Goal: Transaction & Acquisition: Subscribe to service/newsletter

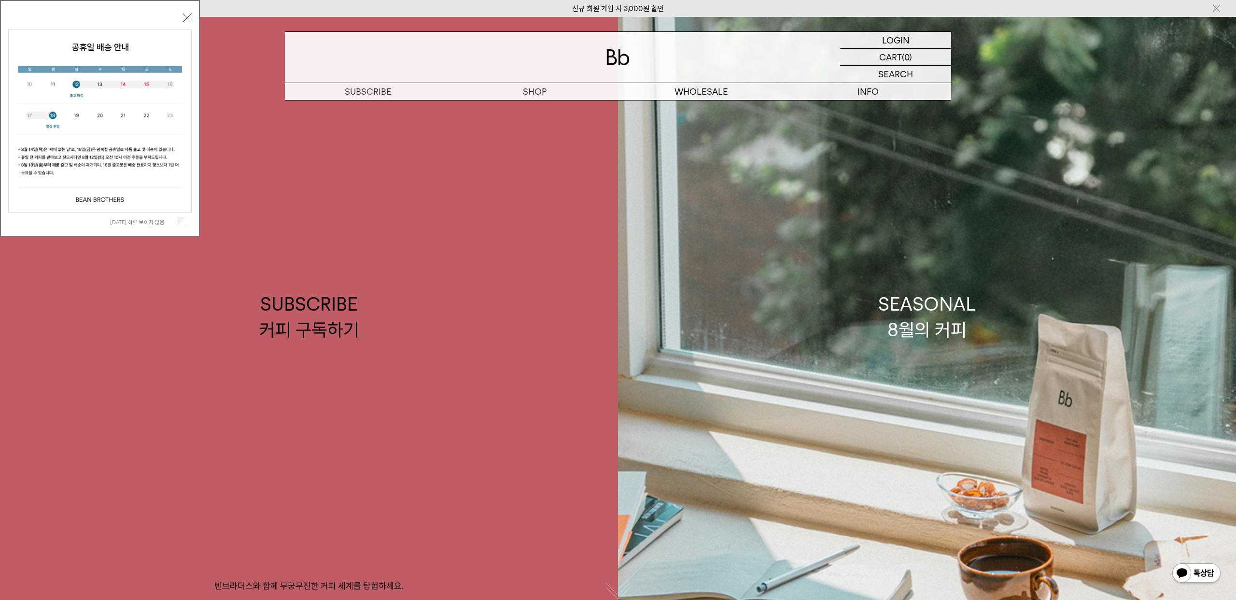
click at [143, 223] on label "오늘 하루 보이지 않음" at bounding box center [142, 222] width 65 height 7
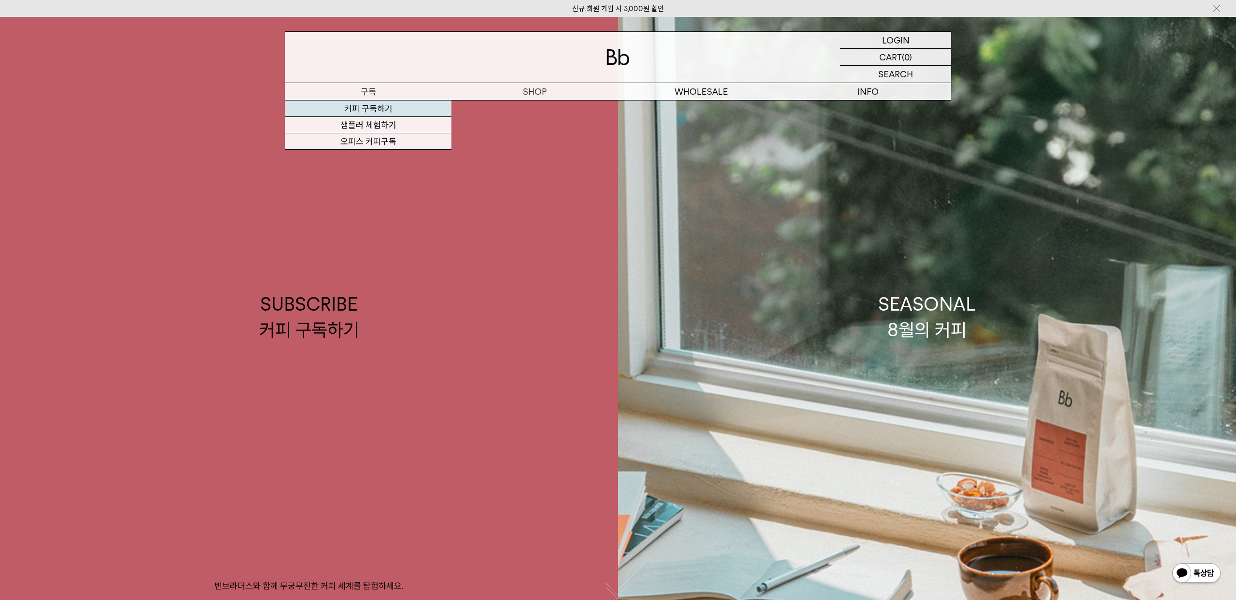
click at [361, 108] on link "커피 구독하기" at bounding box center [368, 108] width 167 height 16
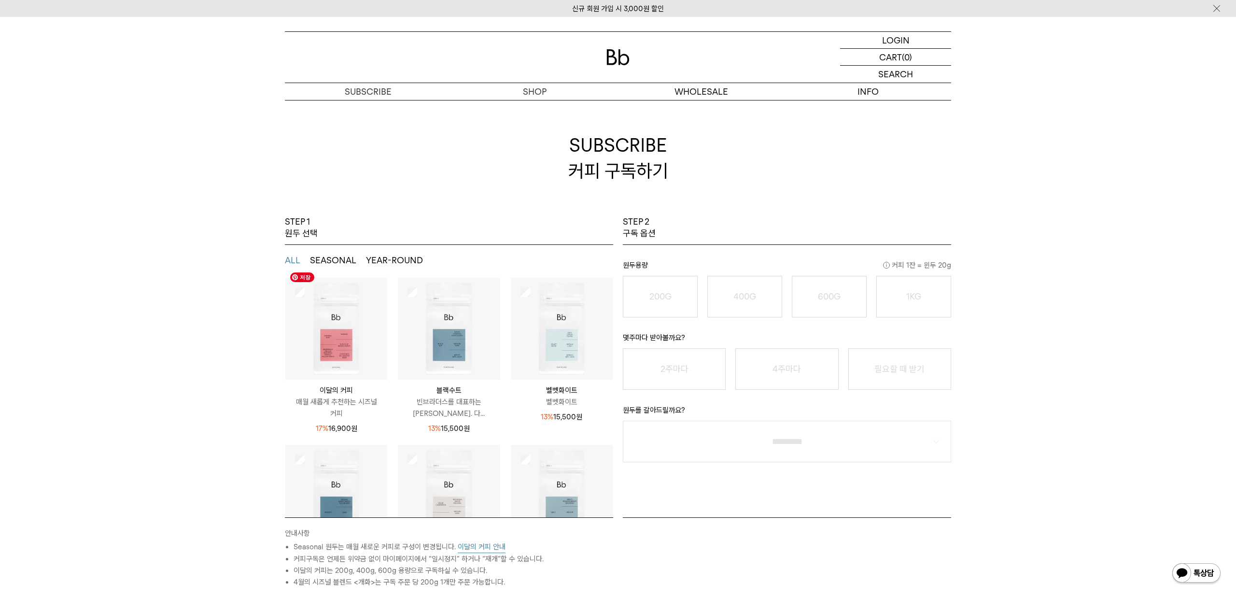
scroll to position [33, 0]
click at [329, 344] on img at bounding box center [336, 333] width 102 height 102
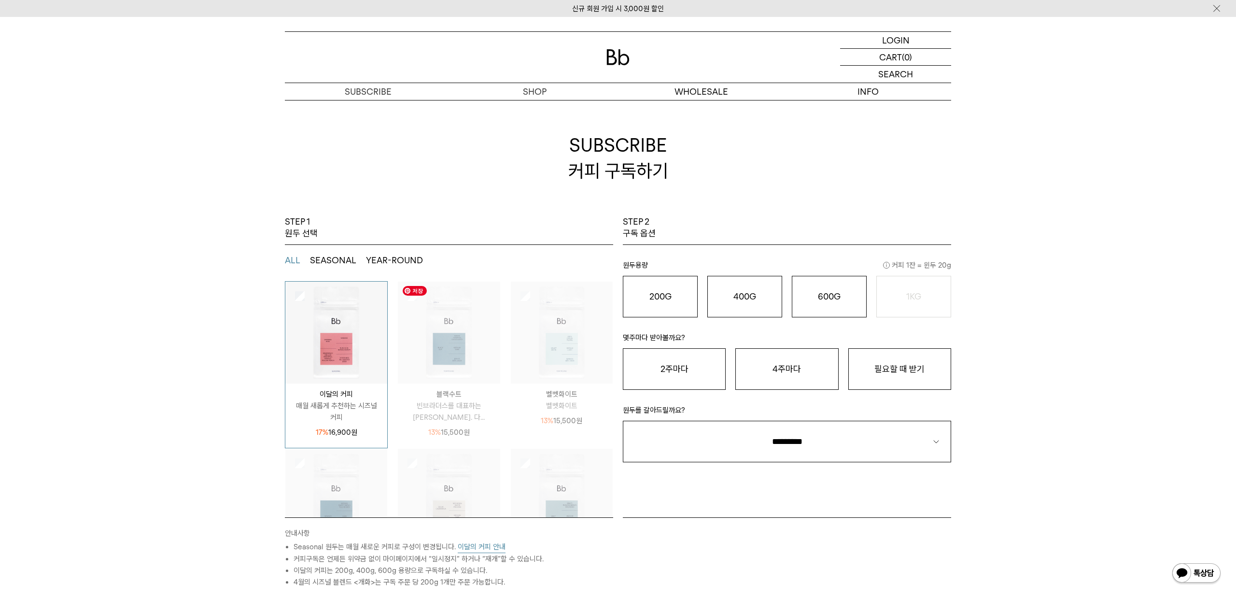
click at [431, 351] on img at bounding box center [449, 333] width 102 height 102
click at [556, 354] on img at bounding box center [562, 333] width 102 height 102
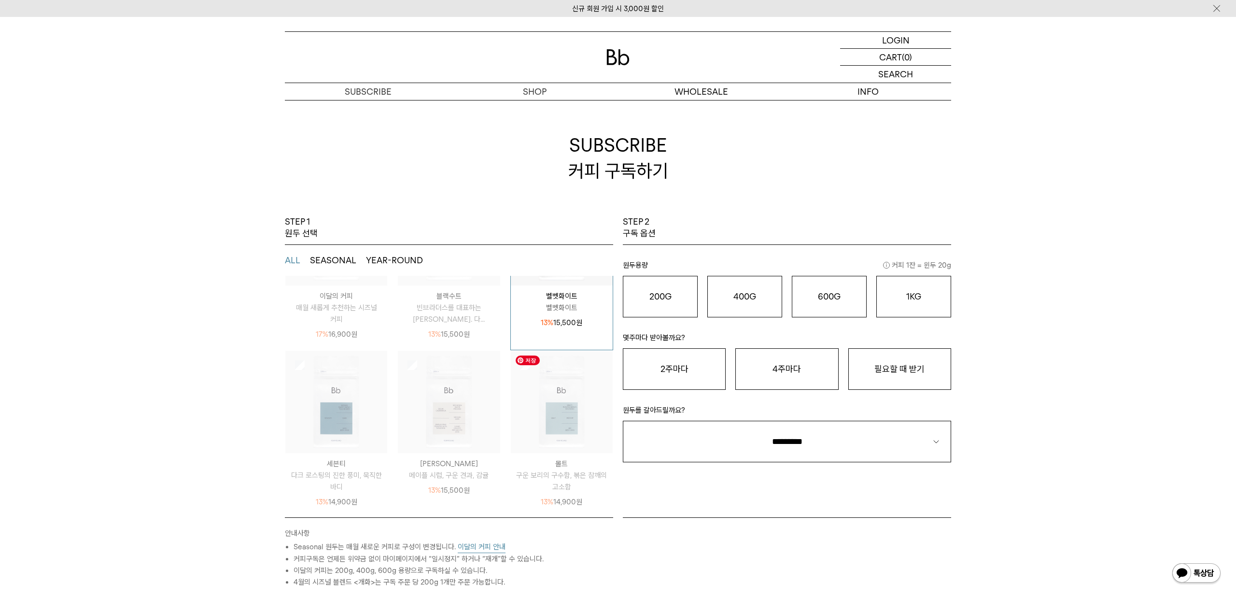
click at [541, 395] on img at bounding box center [562, 402] width 102 height 102
click at [444, 402] on img at bounding box center [449, 402] width 102 height 102
click at [356, 407] on img at bounding box center [336, 402] width 102 height 102
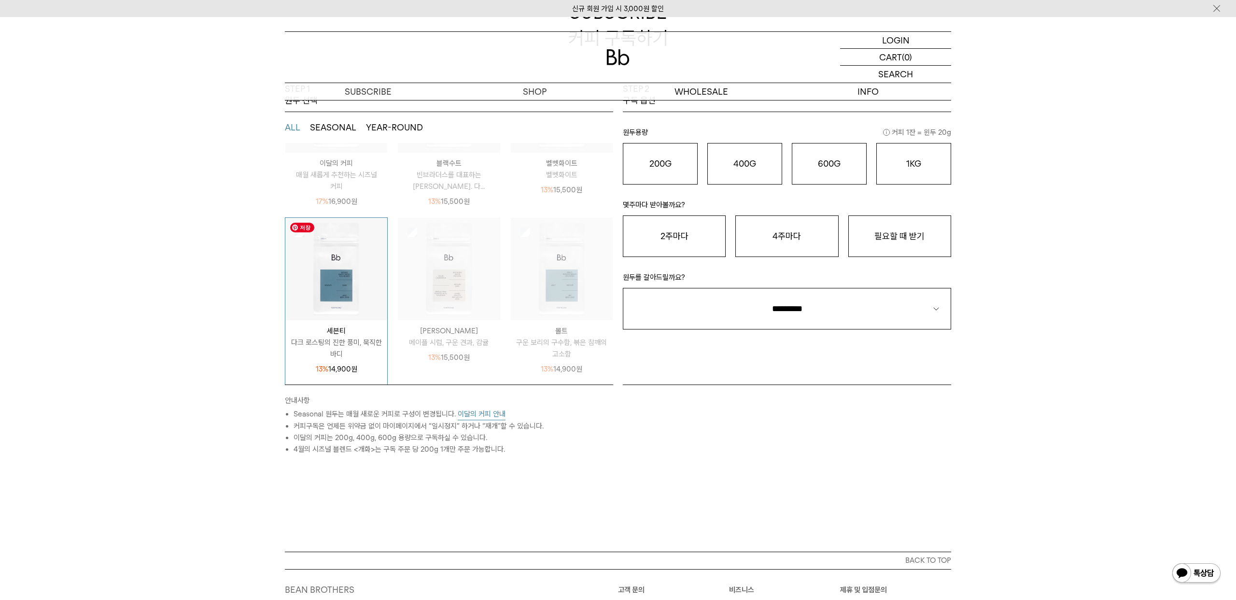
scroll to position [134, 0]
click at [483, 414] on button "이달의 커피 안내" at bounding box center [482, 413] width 48 height 12
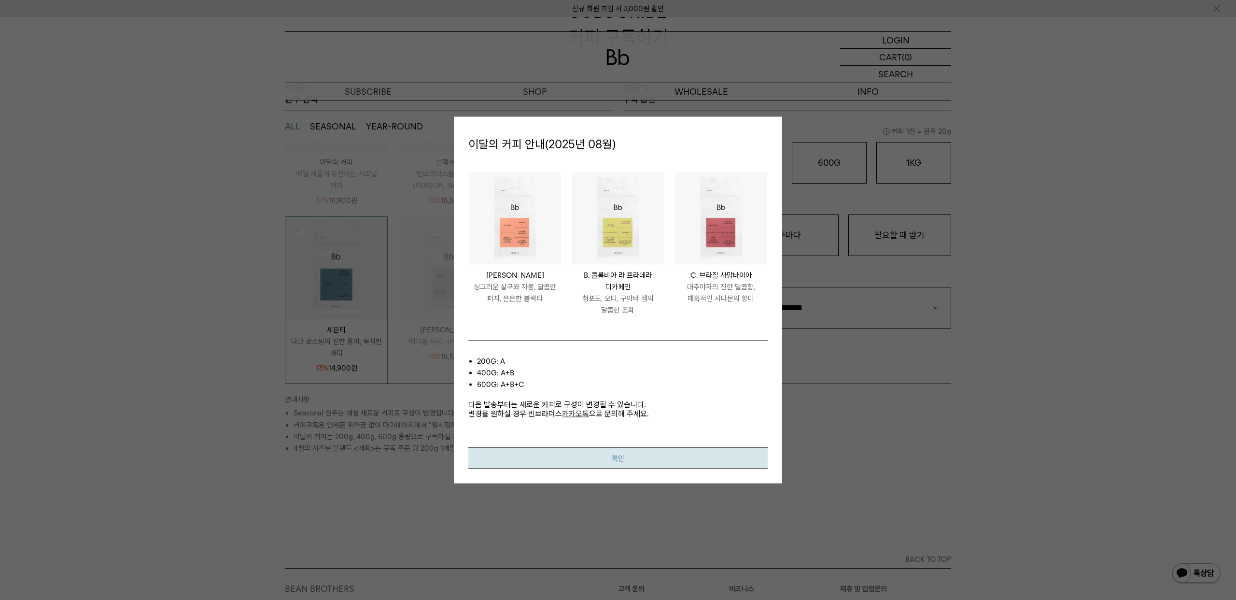
click at [581, 464] on button "확인" at bounding box center [617, 458] width 299 height 22
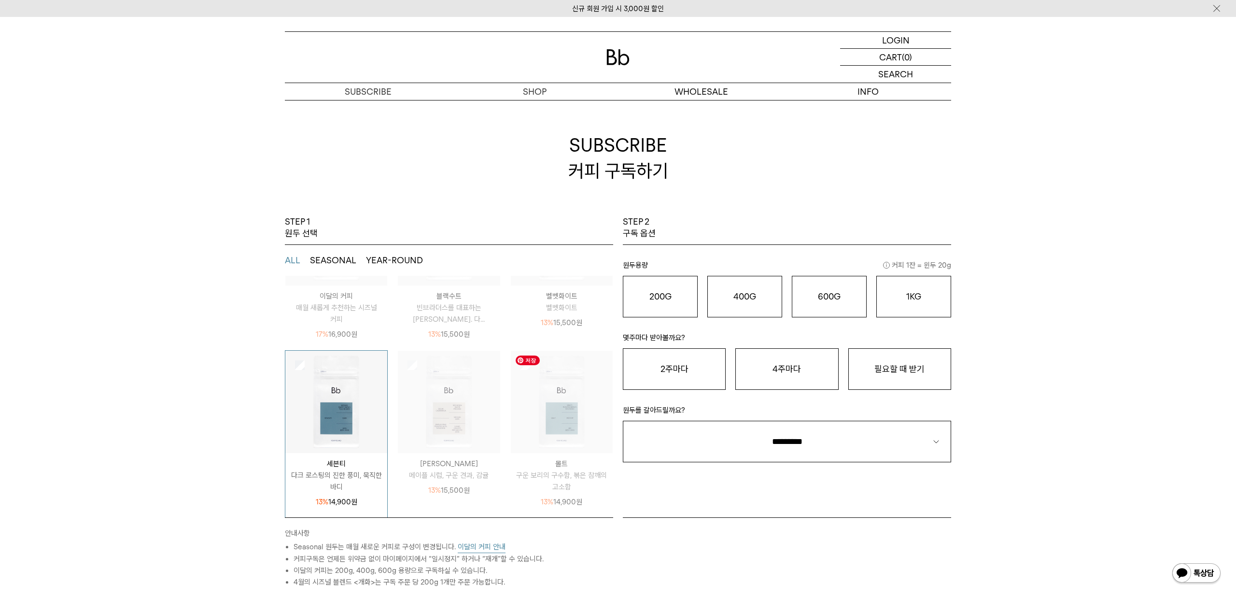
scroll to position [0, 0]
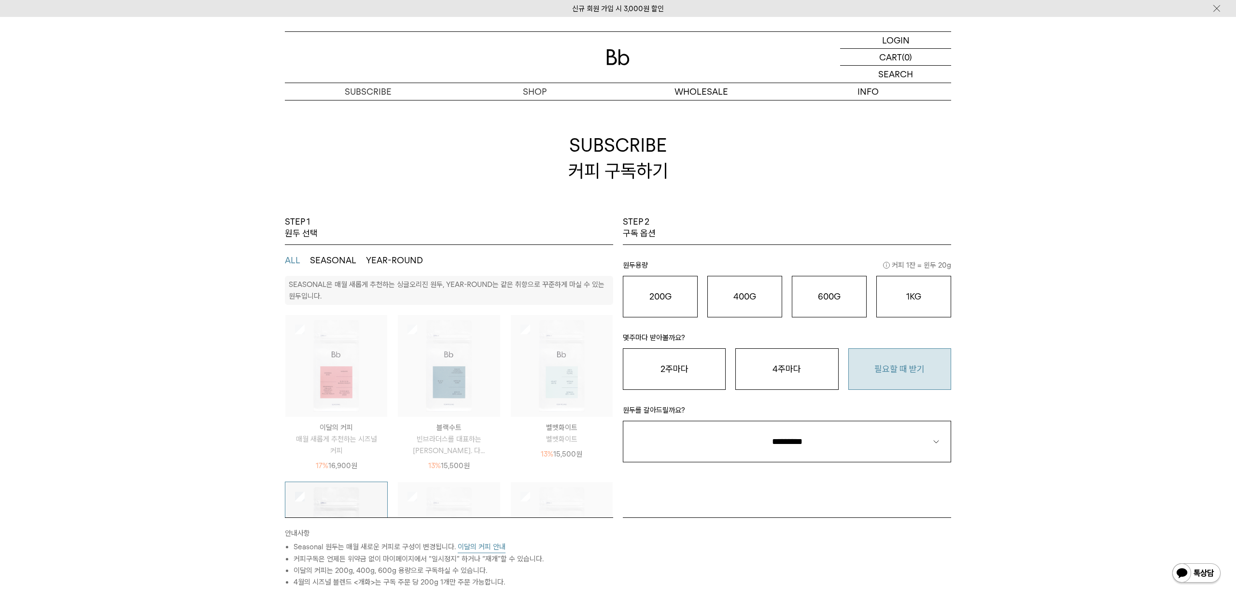
click at [916, 369] on button "필요할 때 받기" at bounding box center [900, 369] width 103 height 42
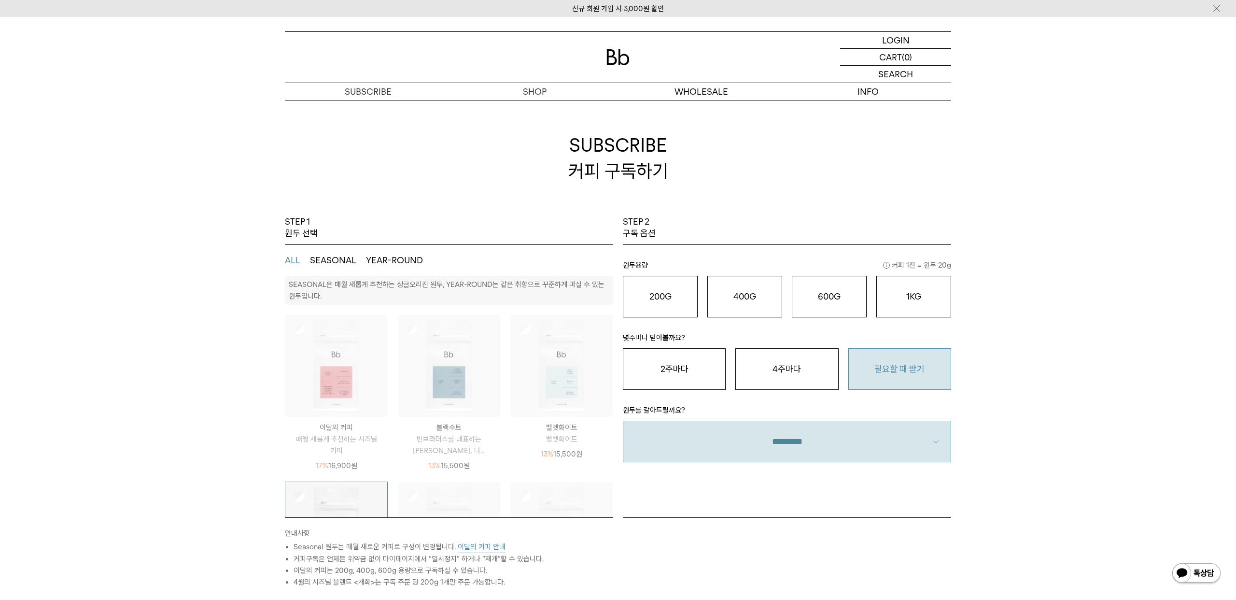
click at [748, 444] on select "**********" at bounding box center [787, 442] width 328 height 42
select select "**"
click at [623, 421] on select "**********" at bounding box center [787, 442] width 328 height 42
click at [849, 363] on button "필요할 때 받기" at bounding box center [900, 369] width 103 height 42
click at [858, 363] on button "필요할 때 받기" at bounding box center [900, 369] width 103 height 42
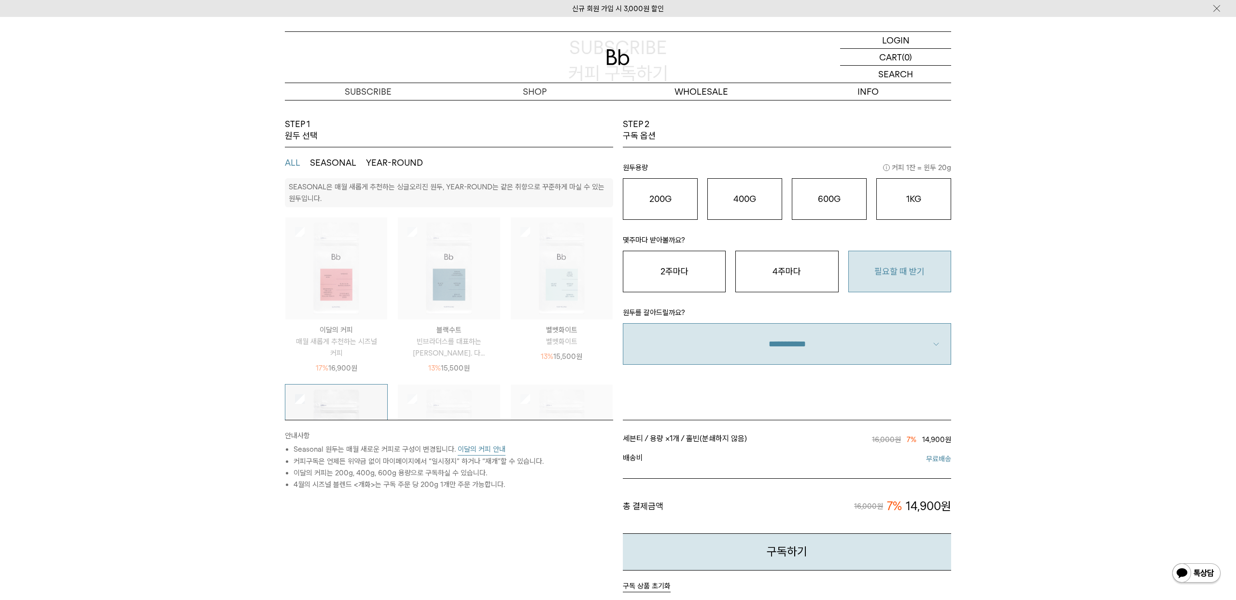
scroll to position [101, 0]
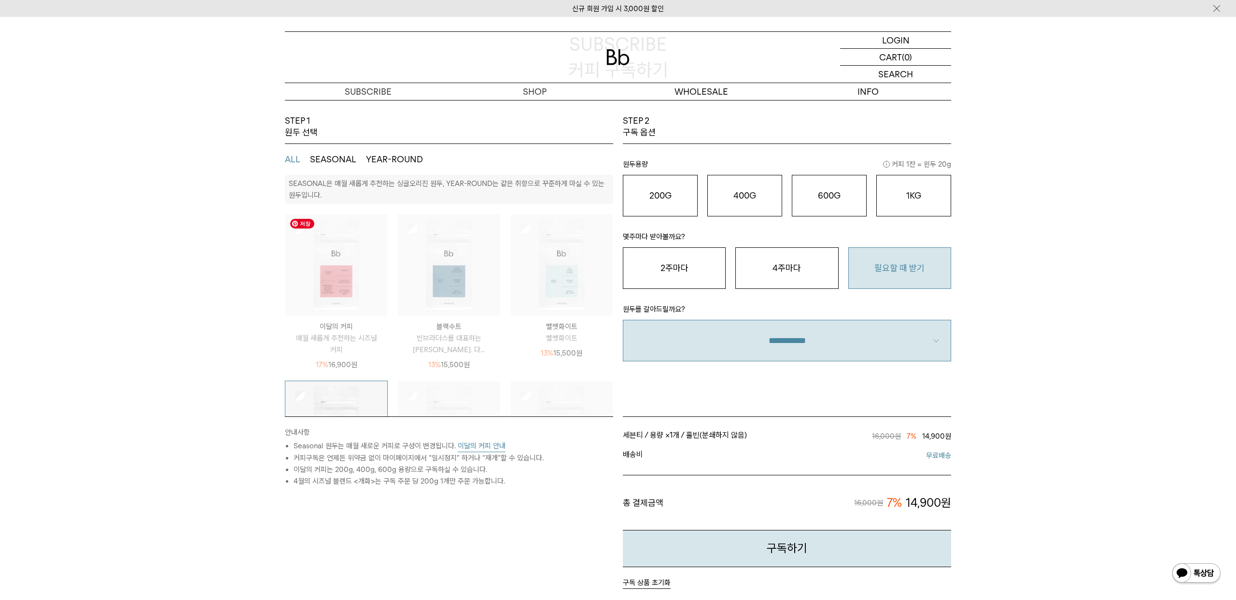
click at [299, 234] on img at bounding box center [336, 265] width 102 height 102
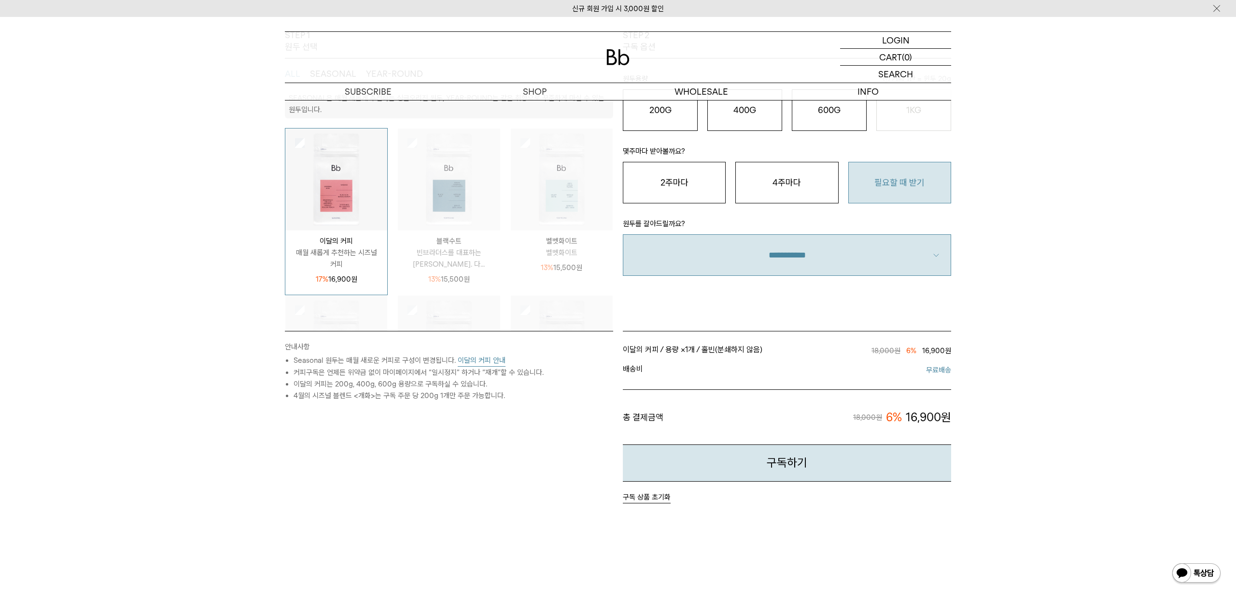
scroll to position [0, 0]
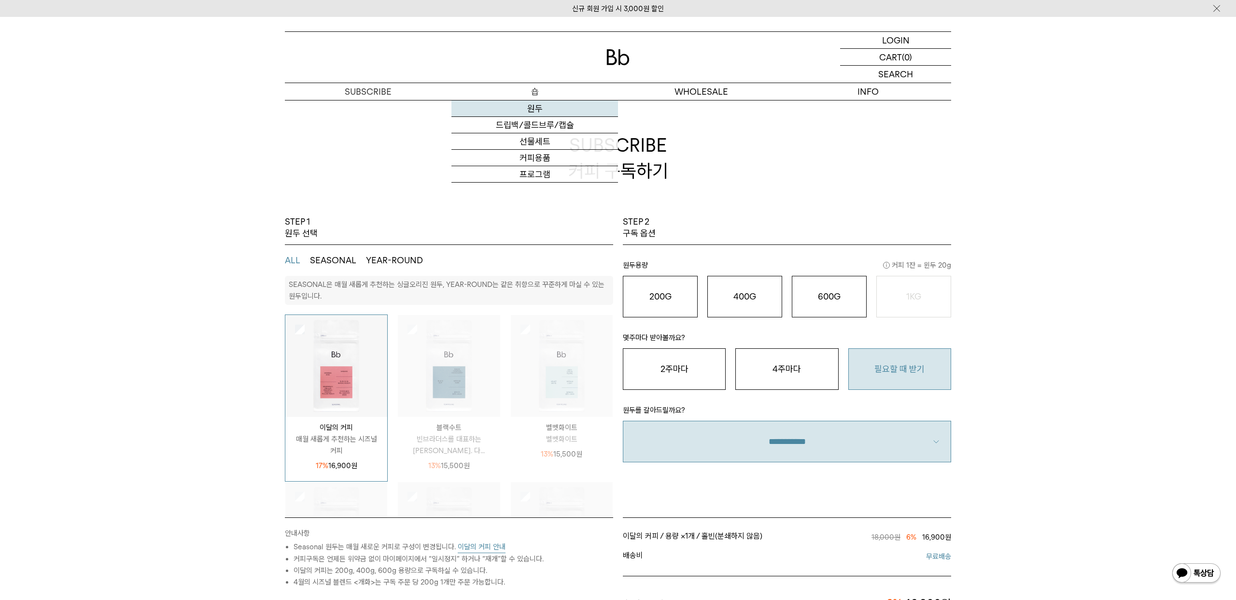
click at [527, 105] on link "원두" at bounding box center [535, 108] width 167 height 16
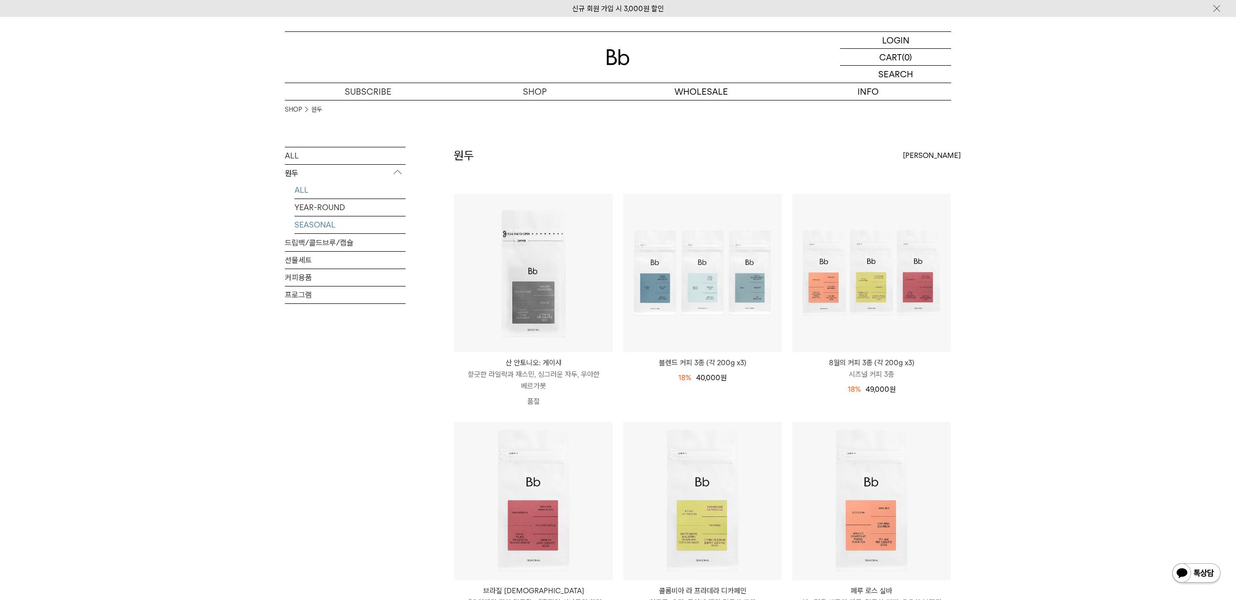
click link "SEASONAL"
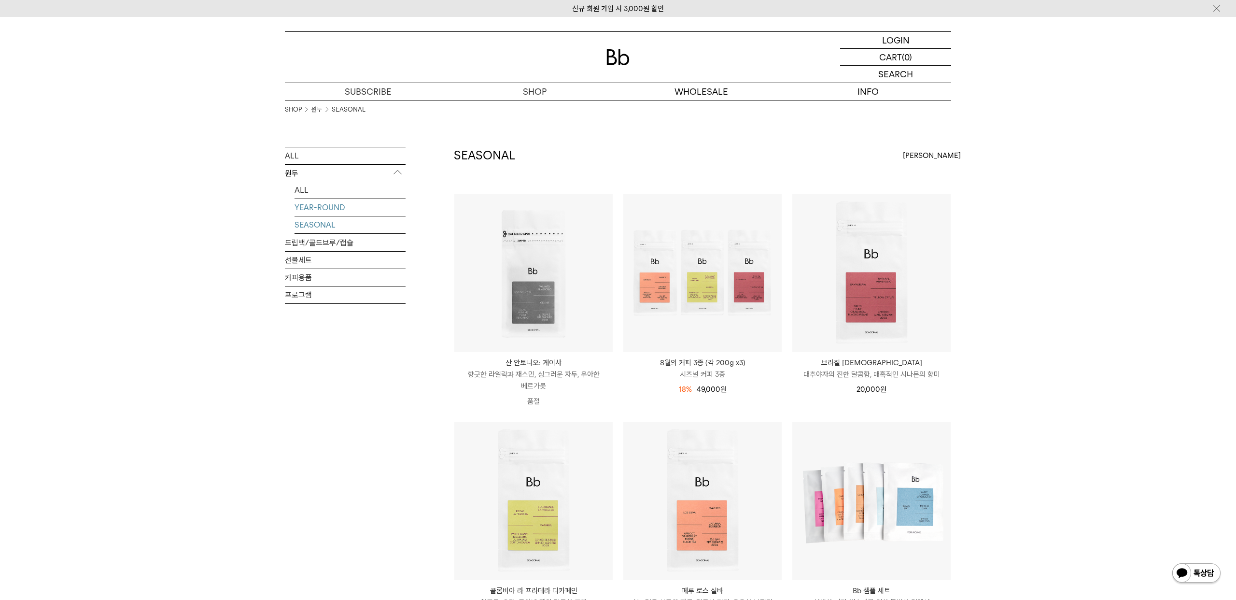
click at [326, 209] on link "YEAR-ROUND" at bounding box center [350, 207] width 111 height 17
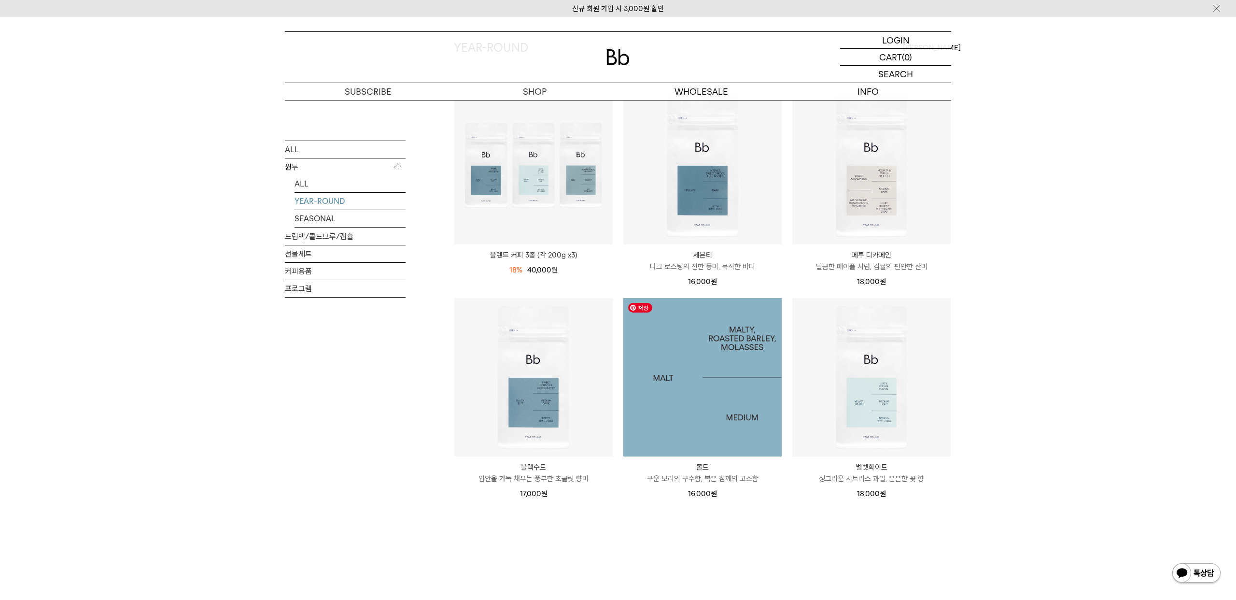
scroll to position [114, 0]
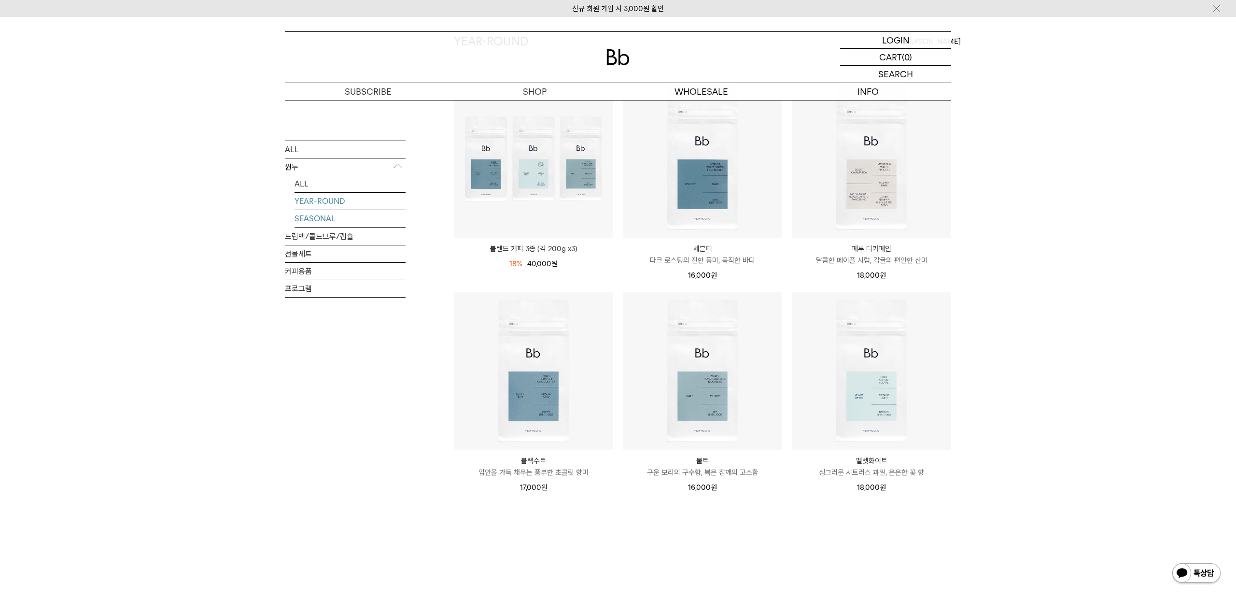
click at [302, 218] on link "SEASONAL" at bounding box center [350, 218] width 111 height 17
